Goal: Book appointment/travel/reservation

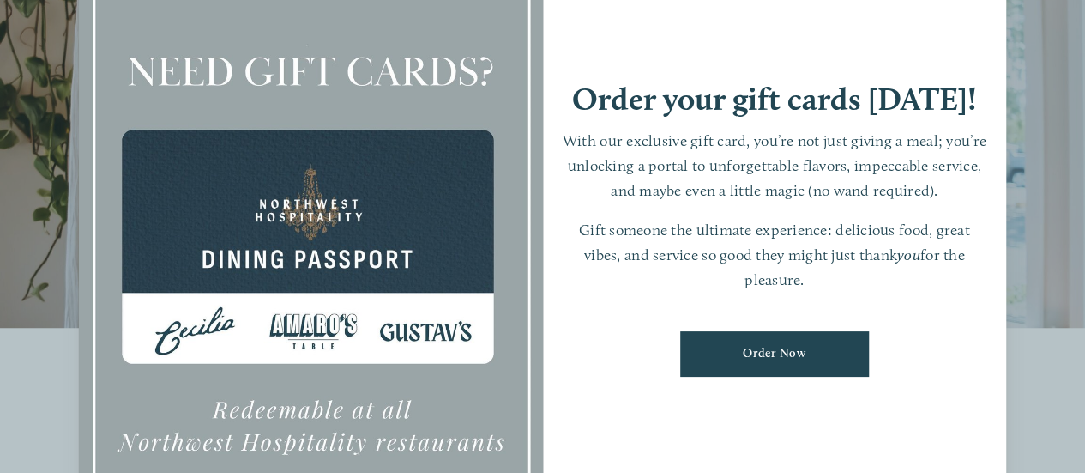
scroll to position [182, 0]
click at [595, 32] on div "Order your gift cards [DATE]! With our exclusive gift card, you’re not just giv…" at bounding box center [775, 236] width 464 height 649
click at [600, 301] on div "Order your gift cards [DATE]! With our exclusive gift card, you’re not just giv…" at bounding box center [775, 236] width 464 height 649
click at [34, 55] on div at bounding box center [542, 236] width 1085 height 473
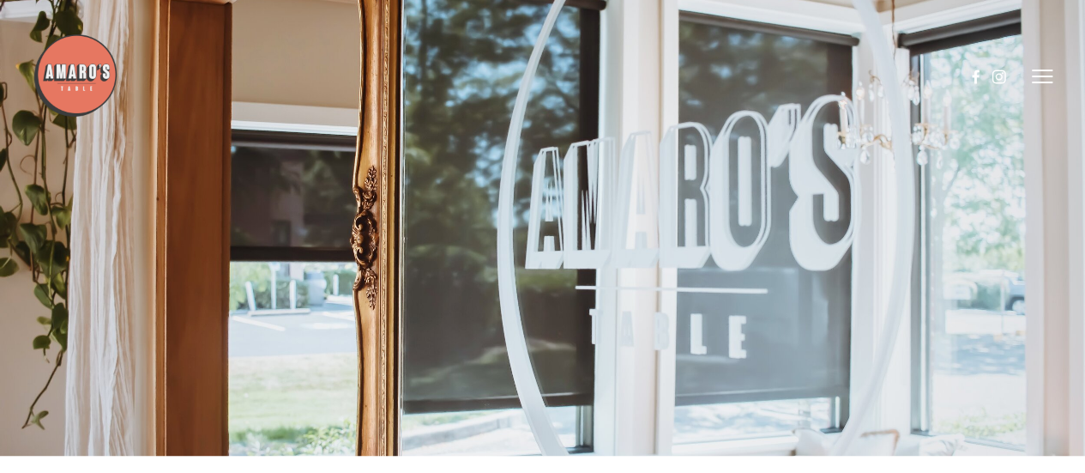
scroll to position [0, 0]
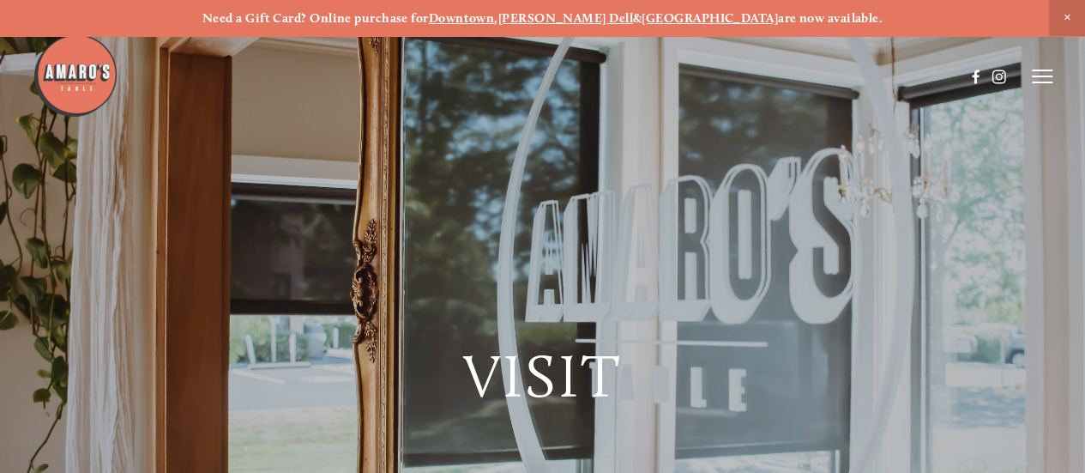
click at [668, 17] on strong "[GEOGRAPHIC_DATA]" at bounding box center [710, 17] width 136 height 15
click at [1065, 13] on span "Close Announcement" at bounding box center [1067, 18] width 36 height 36
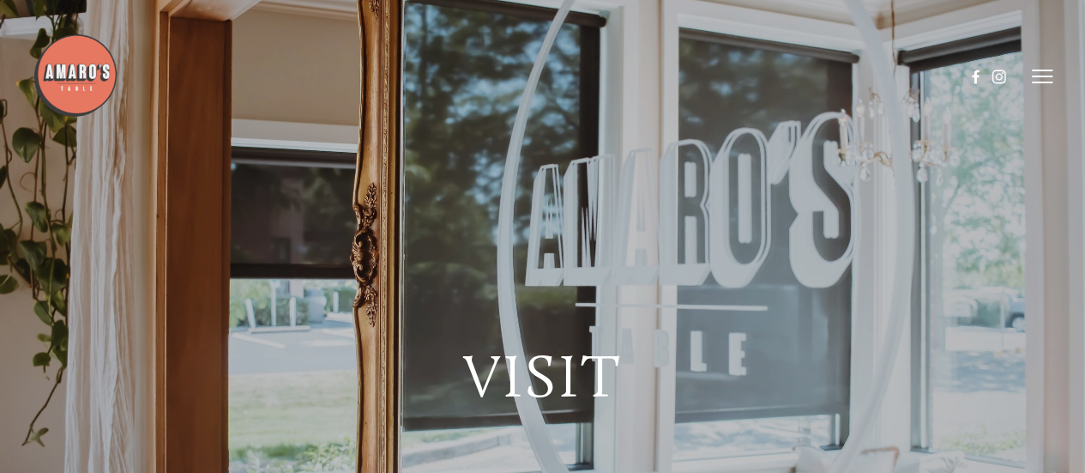
click at [1044, 80] on icon at bounding box center [1042, 76] width 21 height 15
click at [936, 76] on span "Reserve" at bounding box center [941, 76] width 39 height 15
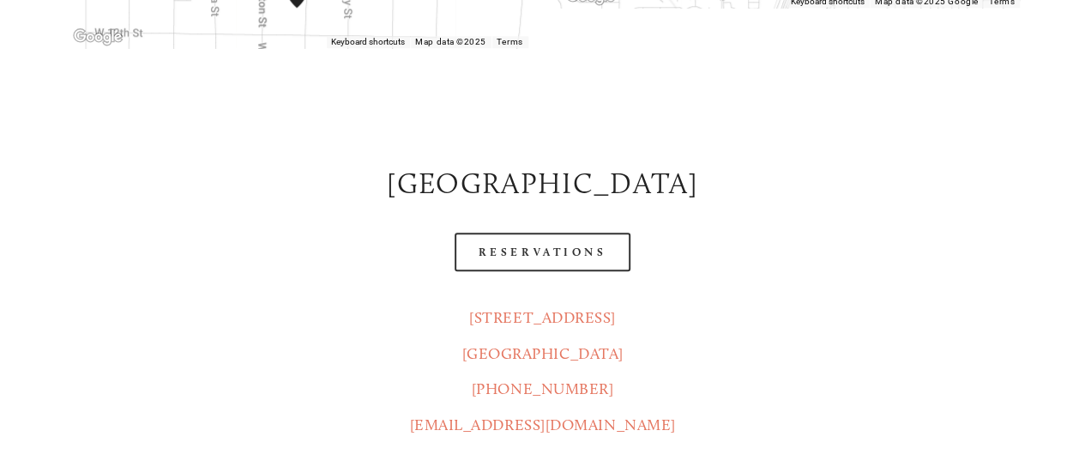
scroll to position [714, 0]
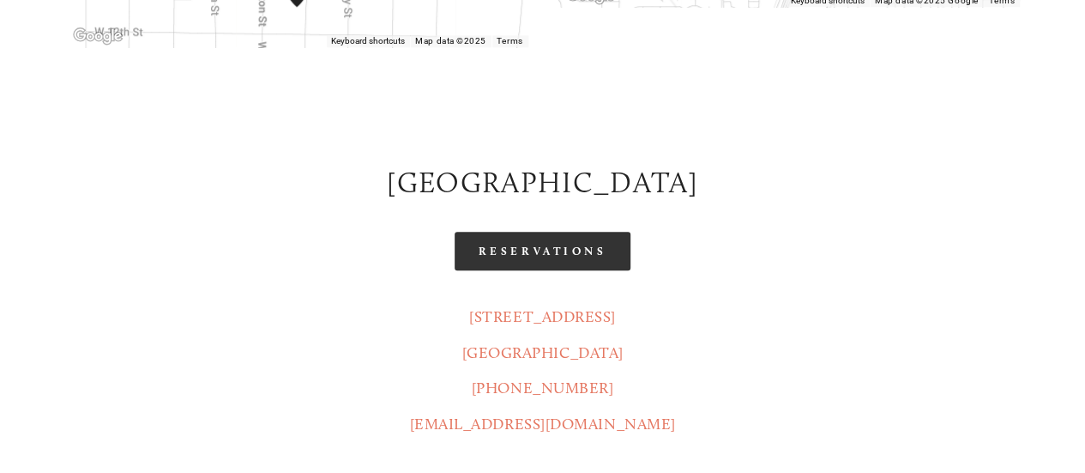
click at [520, 232] on link "Reservations" at bounding box center [543, 251] width 177 height 39
